Goal: Task Accomplishment & Management: Complete application form

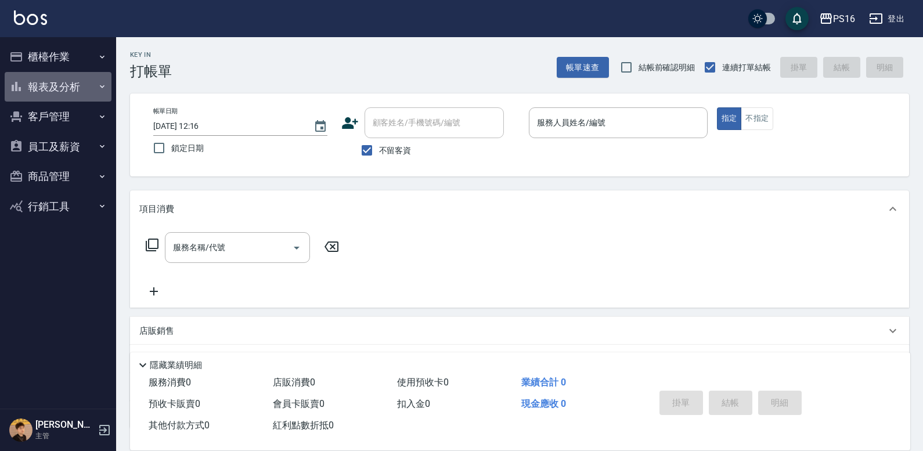
click at [91, 95] on button "報表及分析" at bounding box center [58, 87] width 107 height 30
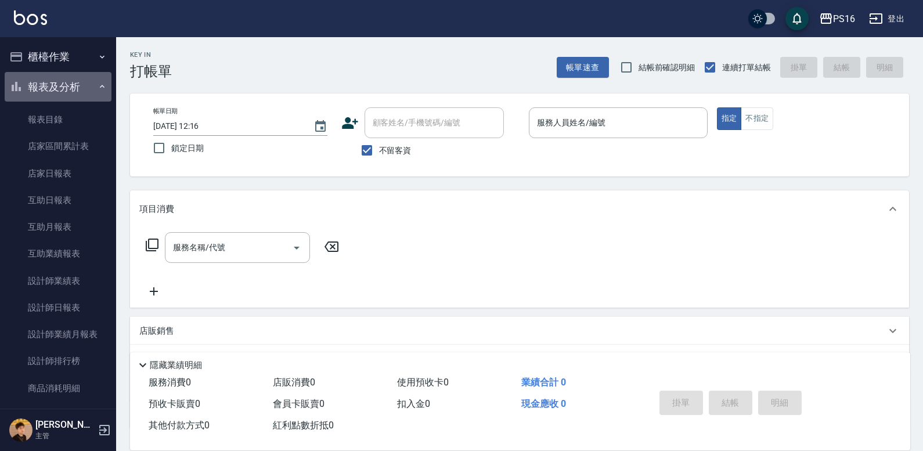
click at [60, 94] on button "報表及分析" at bounding box center [58, 87] width 107 height 30
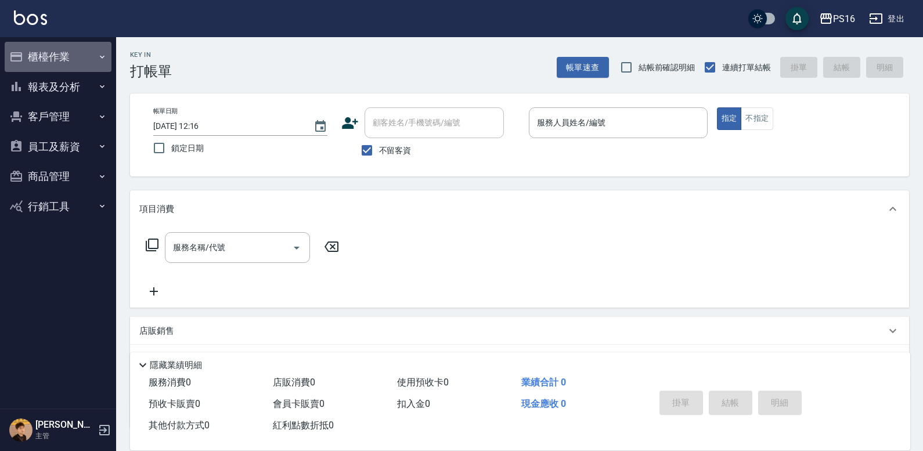
click at [70, 60] on button "櫃檯作業" at bounding box center [58, 57] width 107 height 30
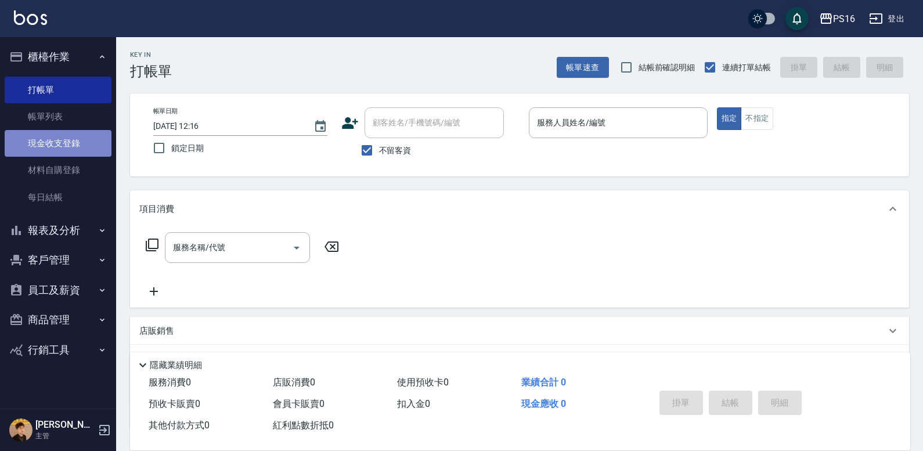
click at [76, 146] on link "現金收支登錄" at bounding box center [58, 143] width 107 height 27
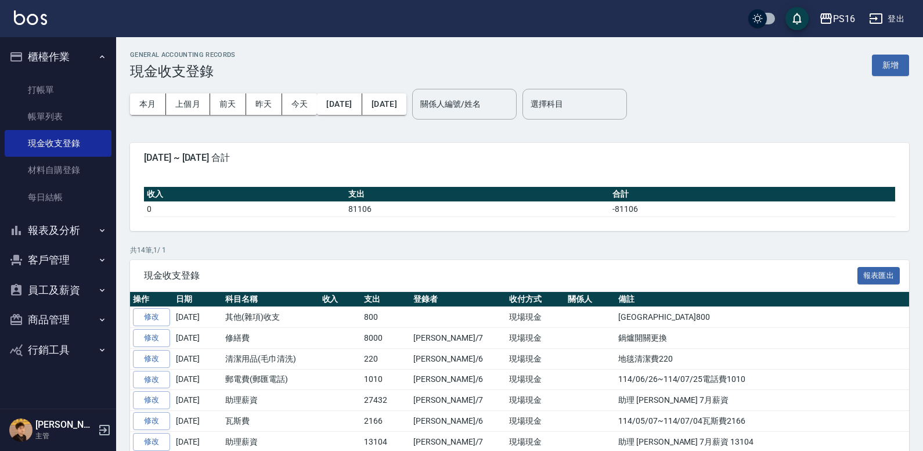
click at [886, 66] on button "新增" at bounding box center [890, 65] width 37 height 21
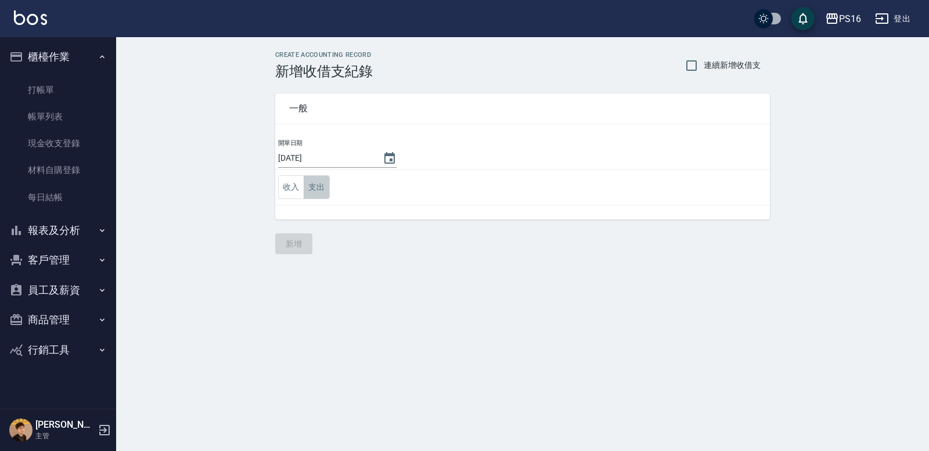
drag, startPoint x: 315, startPoint y: 186, endPoint x: 371, endPoint y: 204, distance: 58.6
click at [315, 186] on button "支出" at bounding box center [317, 187] width 26 height 24
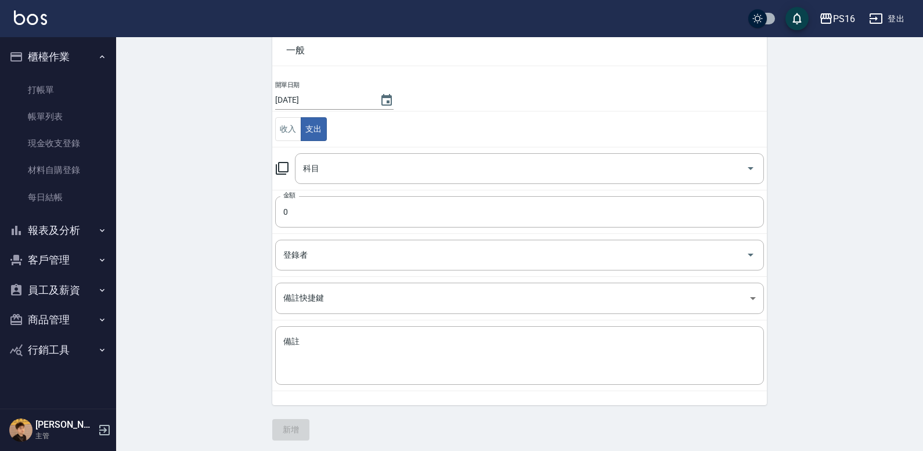
scroll to position [62, 0]
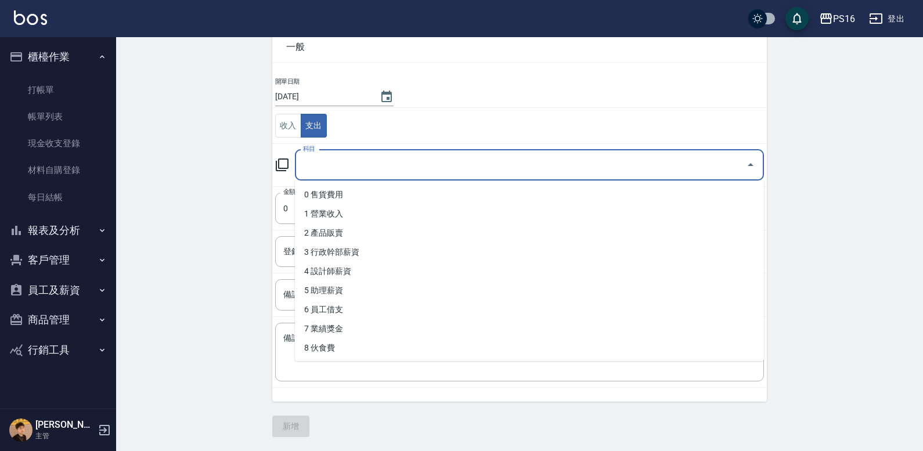
click at [417, 165] on input "科目" at bounding box center [520, 165] width 441 height 20
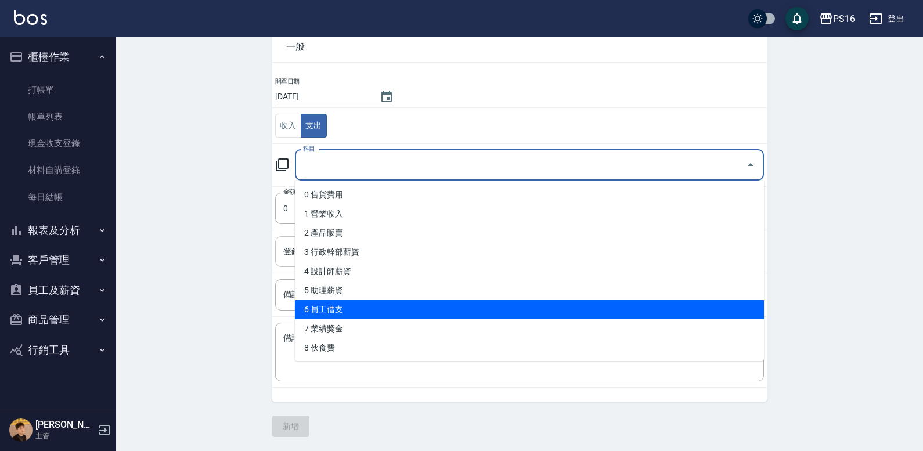
click at [373, 304] on li "6 員工借支" at bounding box center [529, 309] width 469 height 19
type input "6 員工借支"
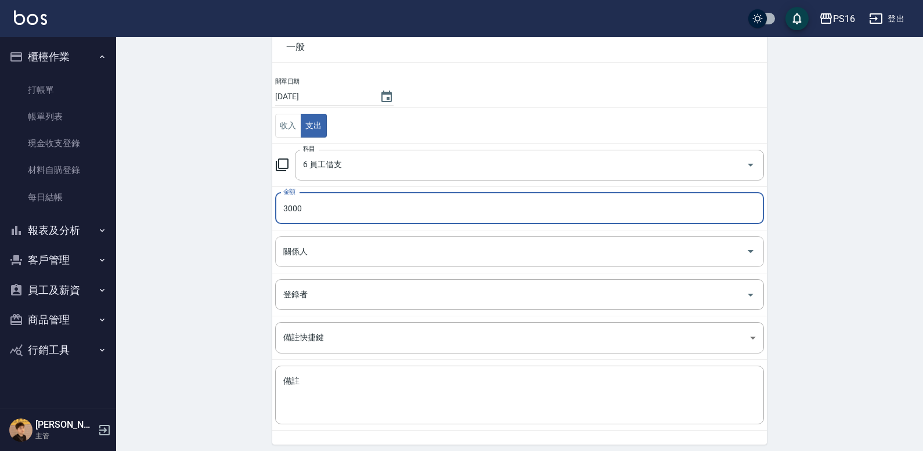
type input "3000"
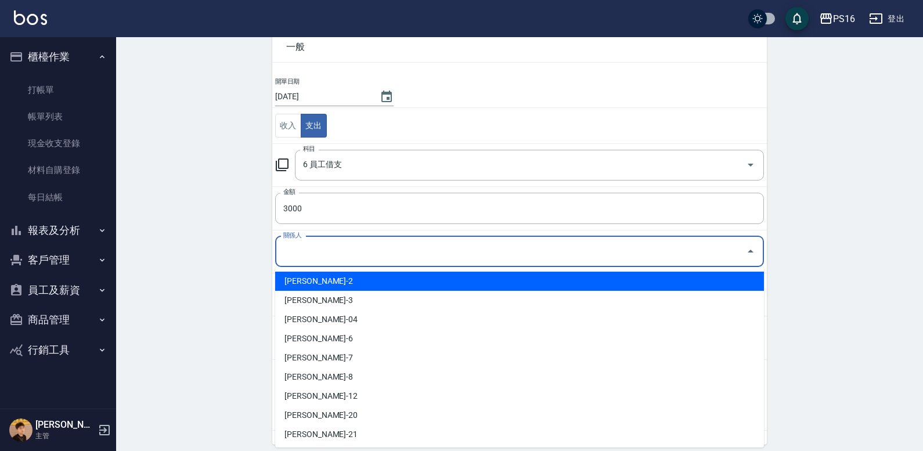
click at [571, 246] on input "關係人" at bounding box center [510, 251] width 461 height 20
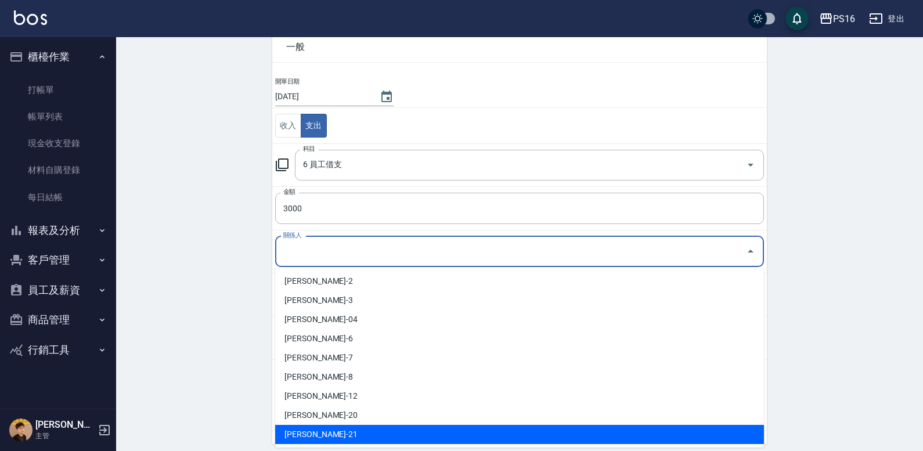
click at [380, 435] on li "[PERSON_NAME]-21" at bounding box center [519, 434] width 489 height 19
type input "[PERSON_NAME]-21"
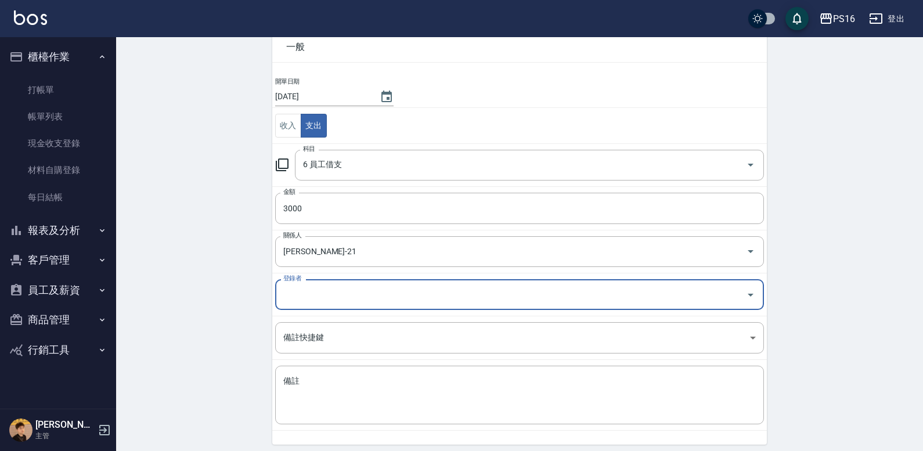
click at [847, 300] on div "CREATE ACCOUNTING RECORD 新增收借支紀錄 連續新增收借支 一般 開單日期 [DATE] 收入 支出 科目 6 員工借支 科目 金額 3…" at bounding box center [519, 235] width 807 height 518
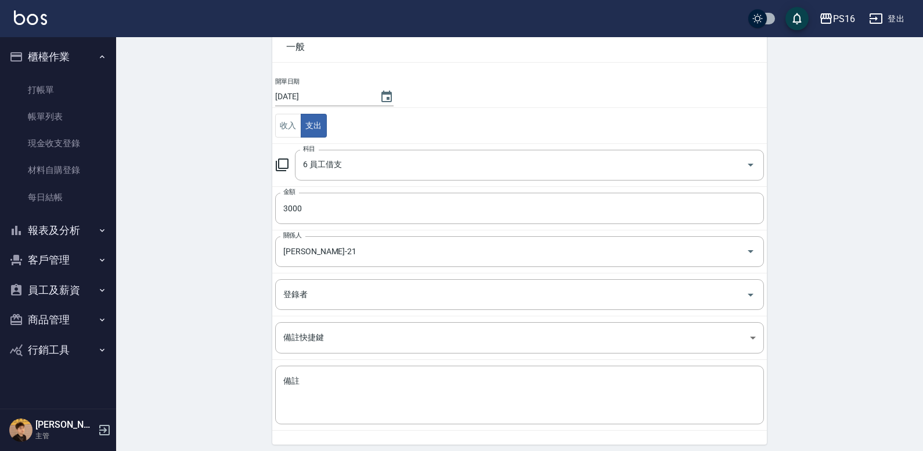
scroll to position [104, 0]
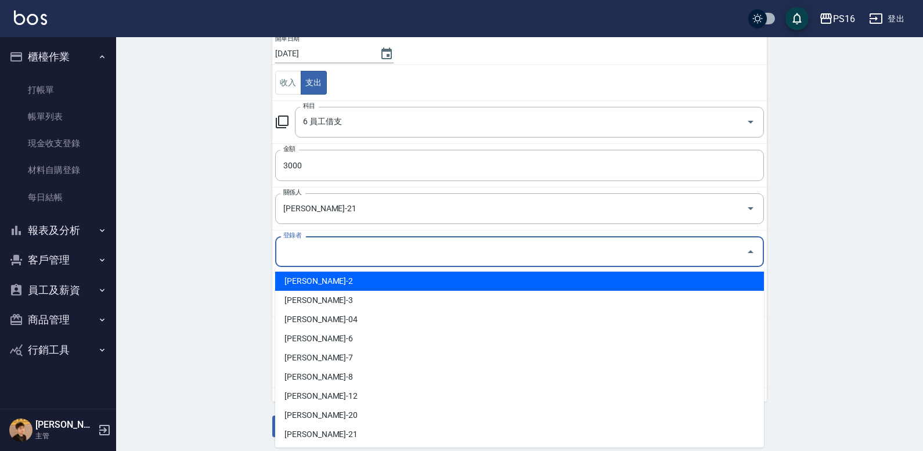
click at [311, 260] on input "登錄者" at bounding box center [510, 251] width 461 height 20
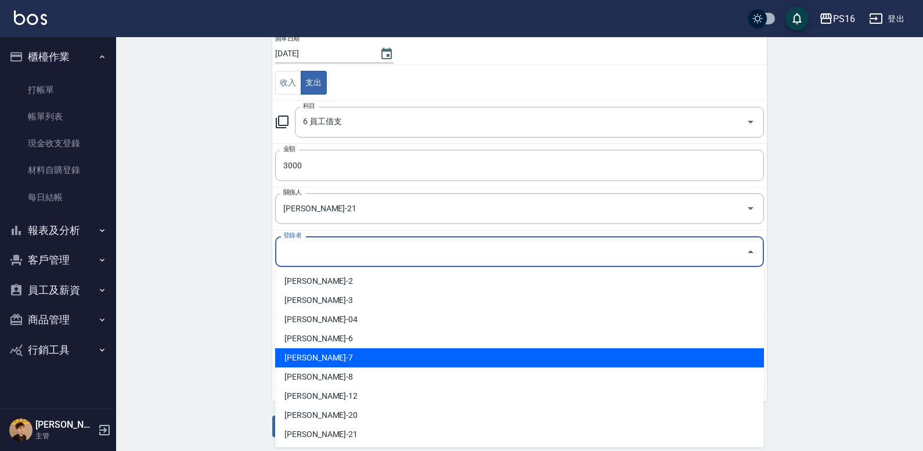
click at [315, 358] on li "[PERSON_NAME]-7" at bounding box center [519, 357] width 489 height 19
type input "[PERSON_NAME]-7"
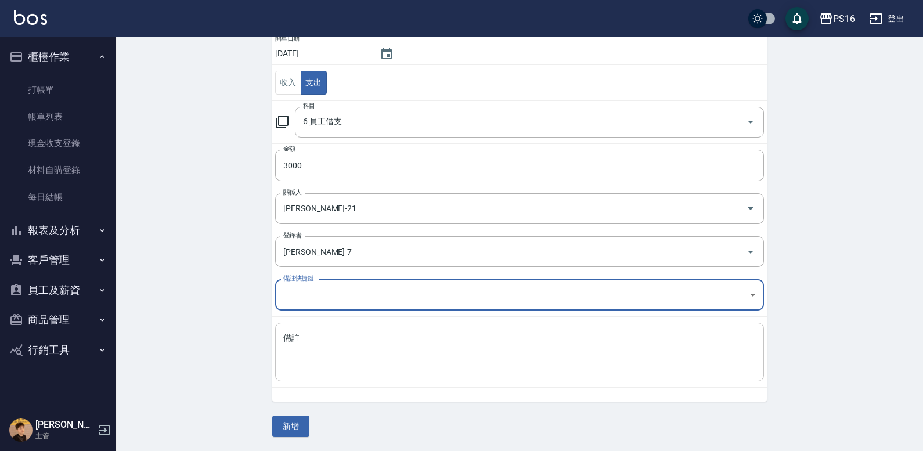
click at [351, 354] on textarea "備註" at bounding box center [519, 352] width 472 height 39
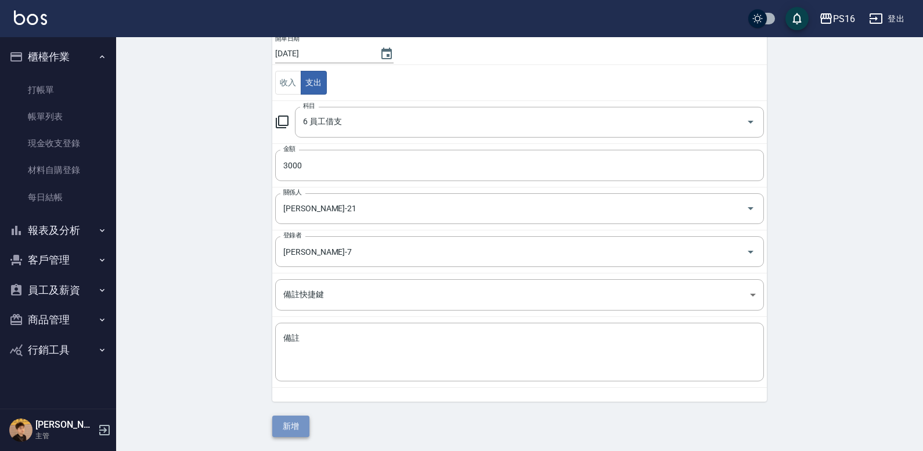
click at [295, 421] on button "新增" at bounding box center [290, 426] width 37 height 21
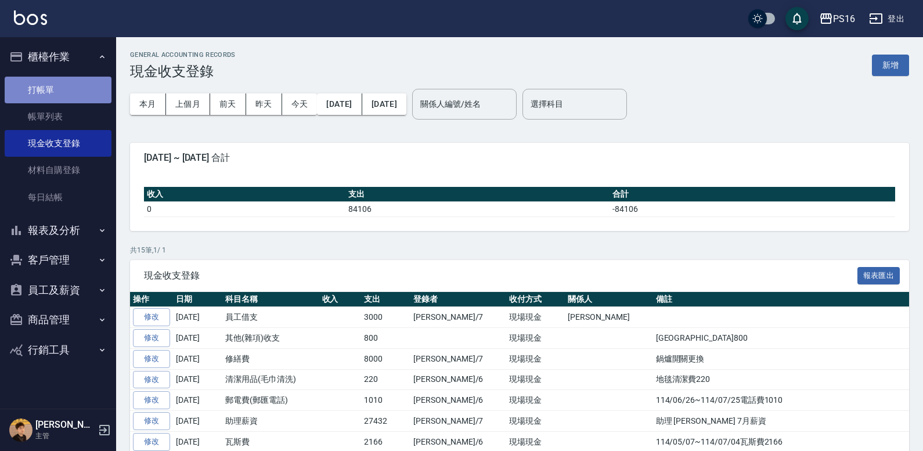
click at [32, 88] on link "打帳單" at bounding box center [58, 90] width 107 height 27
